Goal: Information Seeking & Learning: Learn about a topic

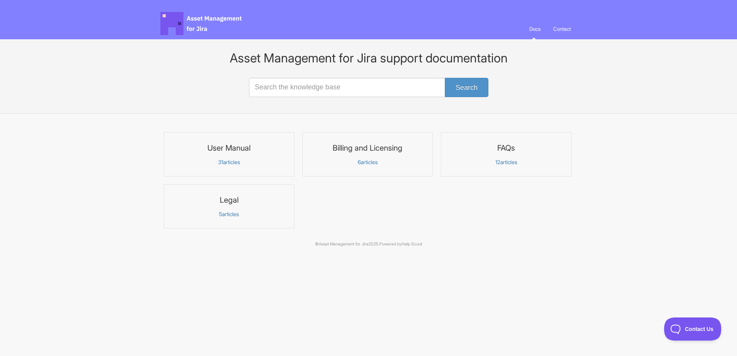
drag, startPoint x: 0, startPoint y: 0, endPoint x: 375, endPoint y: 164, distance: 409.1
click at [375, 164] on p "6 articles" at bounding box center [367, 162] width 121 height 7
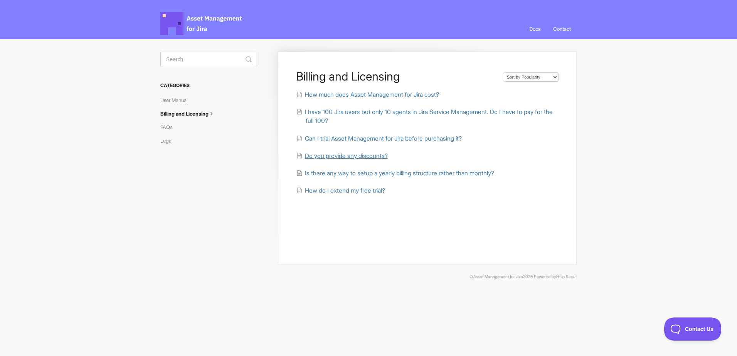
click at [380, 159] on span "Do you provide any discounts?" at bounding box center [346, 155] width 83 height 7
click at [369, 172] on span "Is there any way to setup a yearly billing structure rather than monthly?" at bounding box center [399, 173] width 189 height 7
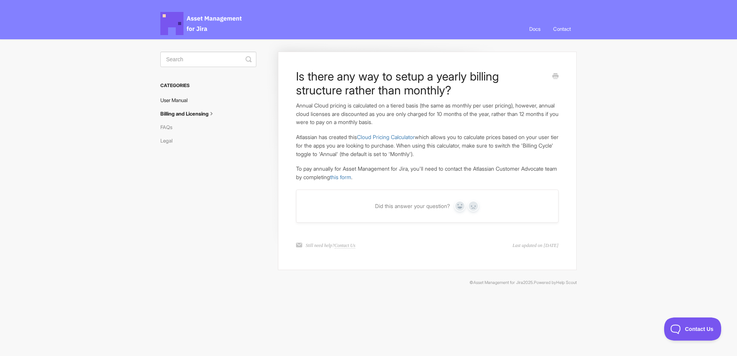
click at [177, 96] on link "User Manual" at bounding box center [176, 100] width 33 height 12
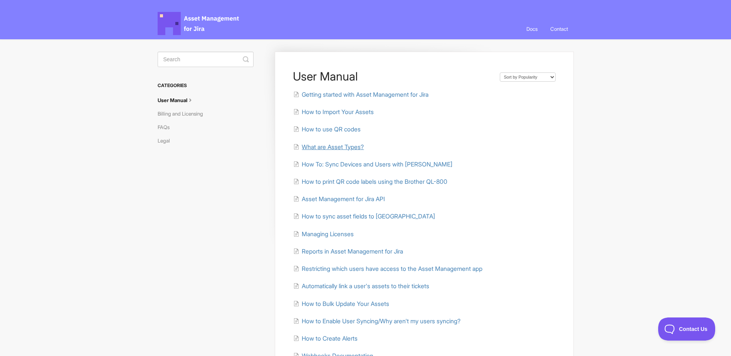
click at [327, 147] on span "What are Asset Types?" at bounding box center [333, 146] width 62 height 7
